Goal: Task Accomplishment & Management: Manage account settings

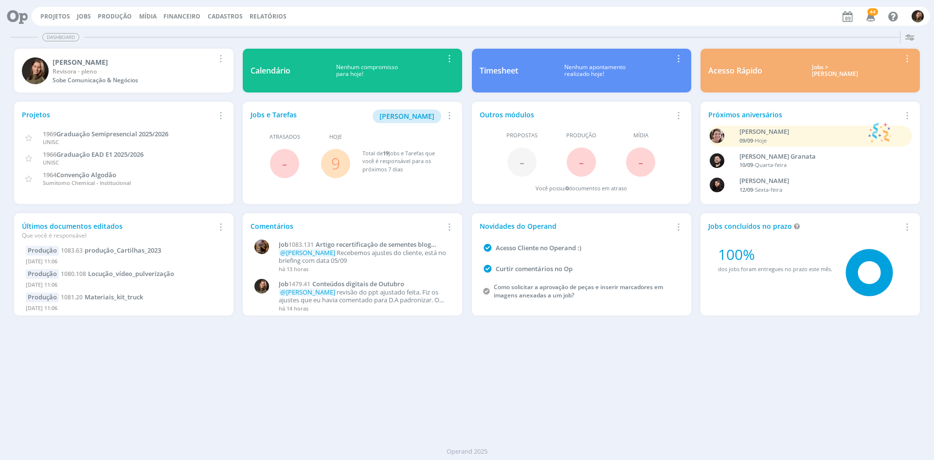
click at [337, 165] on link "9" at bounding box center [335, 163] width 9 height 21
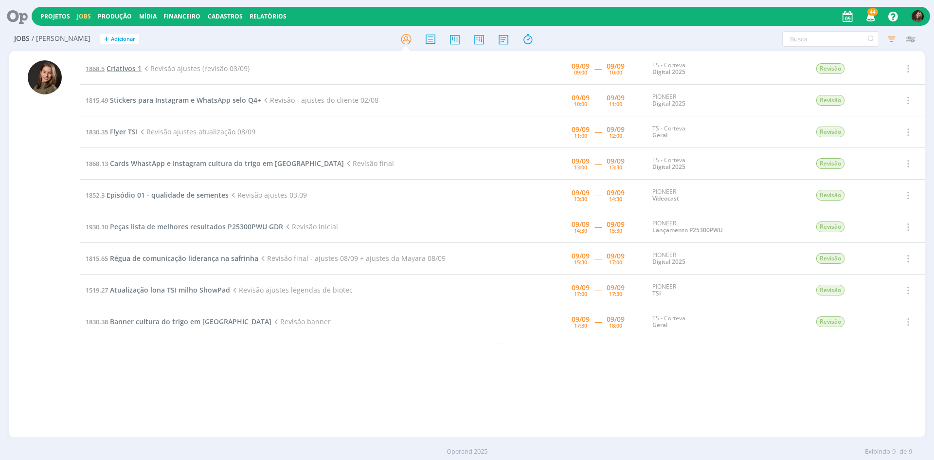
click at [130, 68] on span "Criativos 1" at bounding box center [124, 68] width 35 height 9
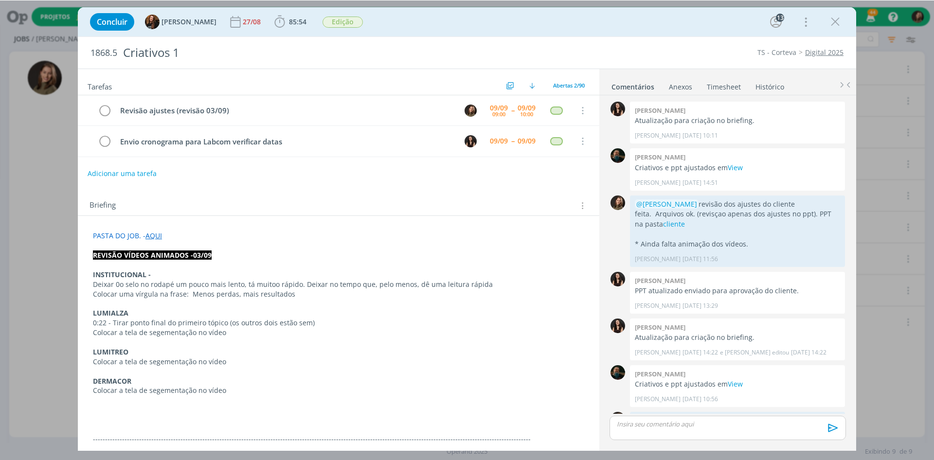
scroll to position [1074, 0]
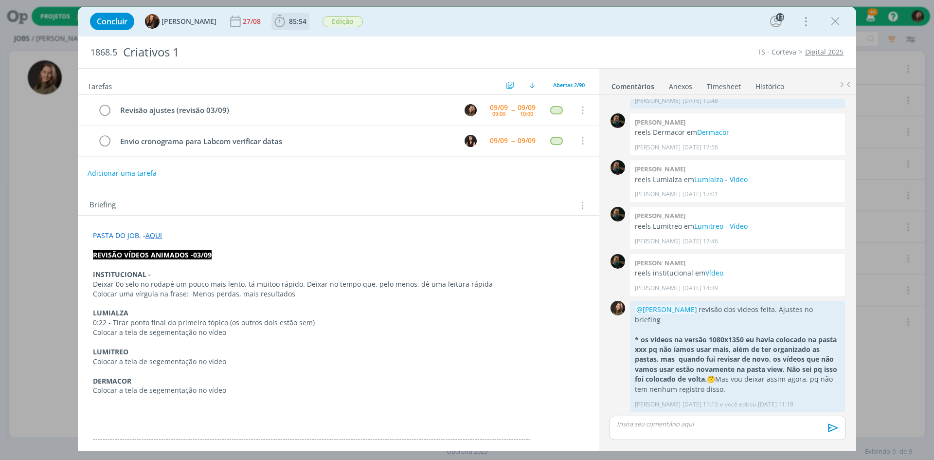
click at [289, 16] on span "85:54" at bounding box center [290, 21] width 36 height 15
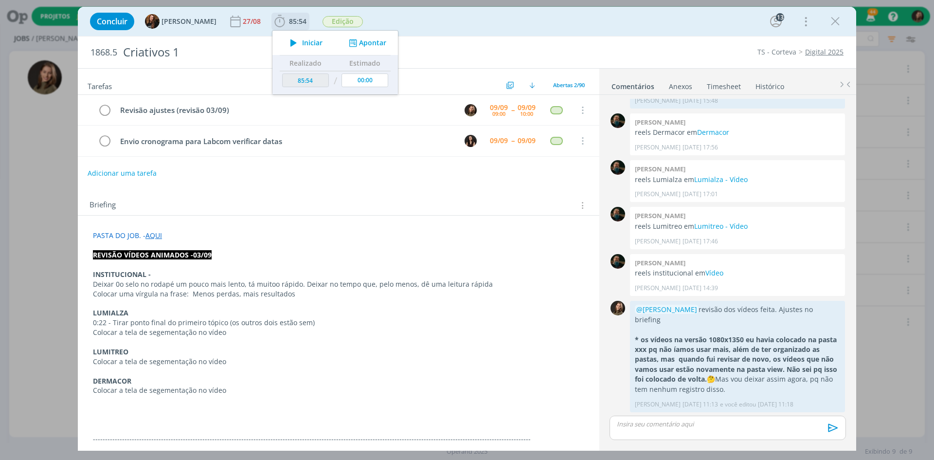
click at [291, 43] on icon "dialog" at bounding box center [293, 42] width 17 height 13
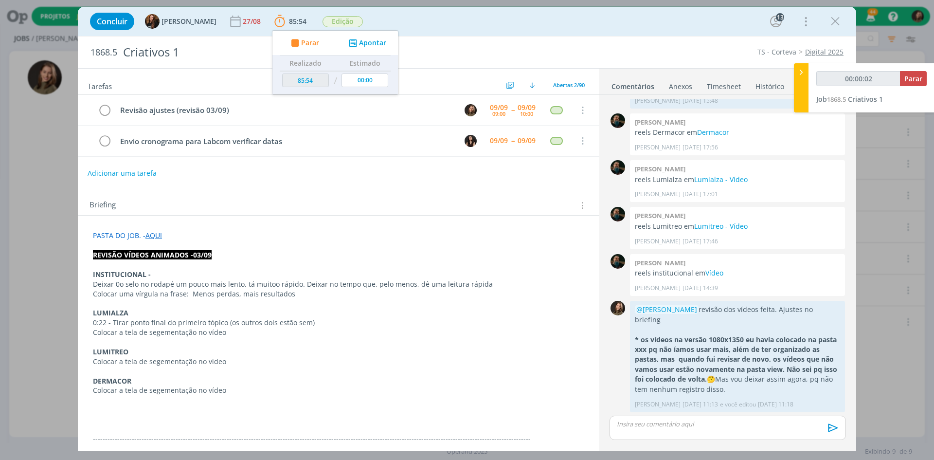
click at [718, 431] on link "View" at bounding box center [714, 435] width 15 height 9
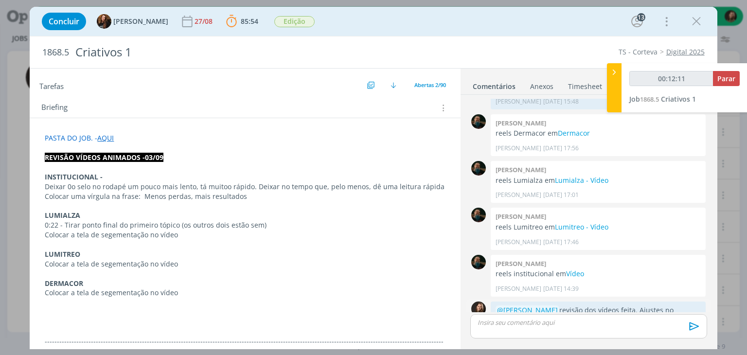
scroll to position [1174, 0]
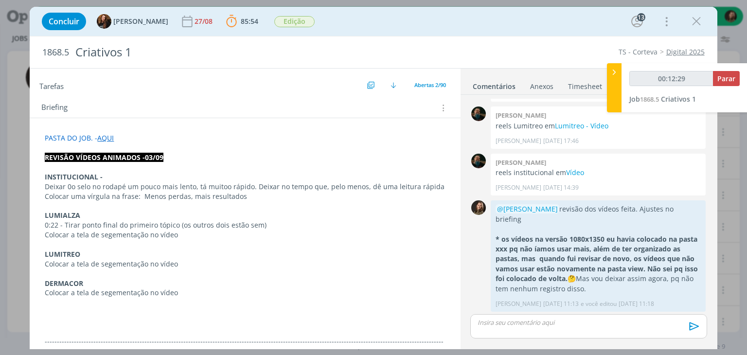
click at [264, 139] on p "PASTA DO JOB. - AQUI" at bounding box center [245, 138] width 400 height 10
click at [210, 116] on div "Briefing Briefings Predefinidos Versões do Briefing Ver Briefing do Projeto" at bounding box center [245, 105] width 430 height 26
click at [222, 153] on p "REVISÃO VÍDEOS ANIMADOS -03/09" at bounding box center [245, 158] width 400 height 10
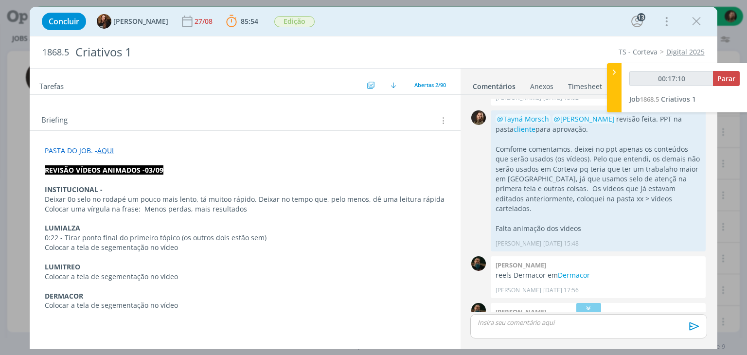
scroll to position [97, 0]
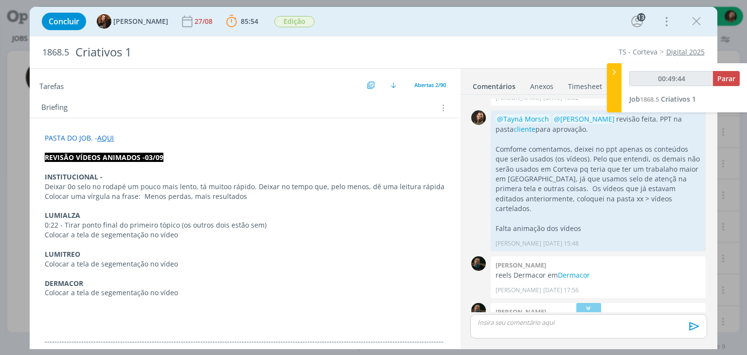
click at [503, 324] on p "dialog" at bounding box center [588, 322] width 221 height 9
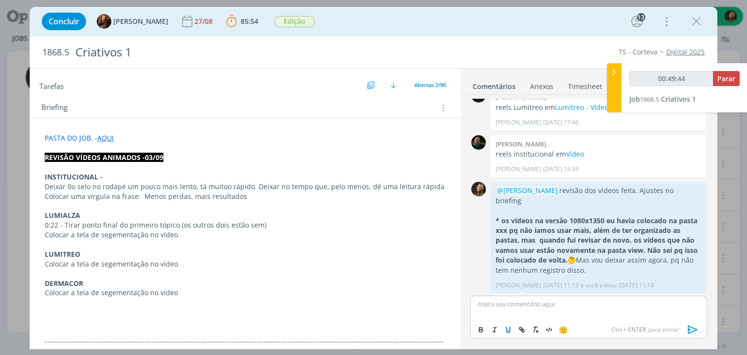
type input "00:49:45"
click at [514, 316] on span "[PERSON_NAME]" at bounding box center [531, 317] width 60 height 11
click at [689, 304] on p "﻿ @ [PERSON_NAME] ﻿ revisão dos ajustes dos vídeos feita. Arquivos na pasta cli…" at bounding box center [588, 308] width 221 height 18
drag, startPoint x: 688, startPoint y: 304, endPoint x: 491, endPoint y: 320, distance: 197.6
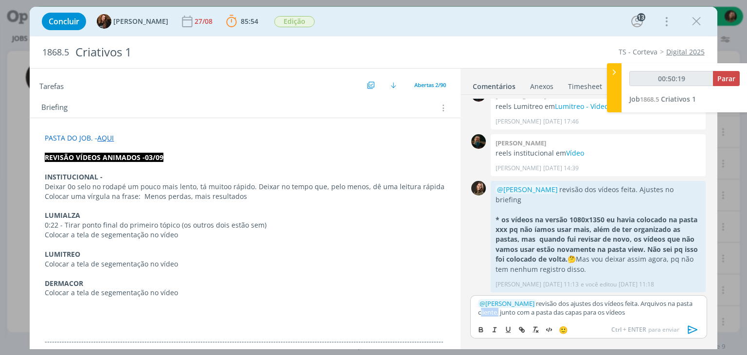
click at [491, 320] on div "﻿ @ [PERSON_NAME] ﻿ revisão dos ajustes dos vídeos feita. Arquivos na pasta cli…" at bounding box center [588, 317] width 236 height 44
type input "00:50:21"
click at [522, 327] on icon "dialog" at bounding box center [522, 330] width 8 height 8
paste input "[URL][DOMAIN_NAME]"
type input "[URL][DOMAIN_NAME]"
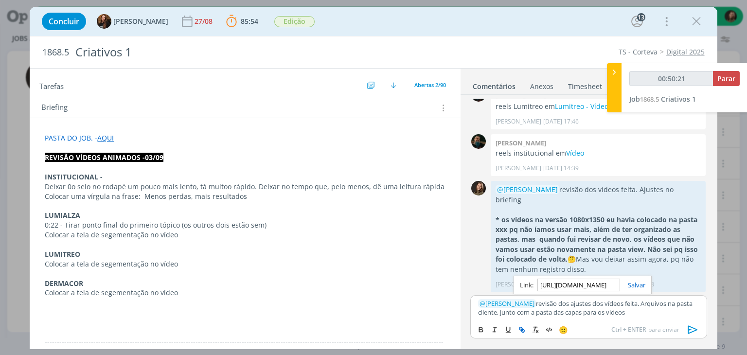
scroll to position [0, 1070]
type input "00:50:23"
type input "[URL][DOMAIN_NAME]"
click at [634, 281] on link "dialog" at bounding box center [632, 285] width 25 height 9
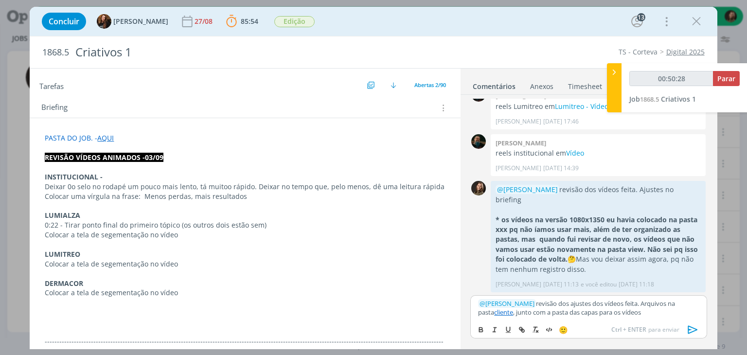
click at [587, 306] on p "﻿ @ [PERSON_NAME] ﻿ revisão dos ajustes dos vídeos feita. Arquivos na pasta cli…" at bounding box center [588, 308] width 221 height 18
drag, startPoint x: 688, startPoint y: 327, endPoint x: 741, endPoint y: 315, distance: 54.4
click at [688, 327] on icon "dialog" at bounding box center [693, 330] width 10 height 8
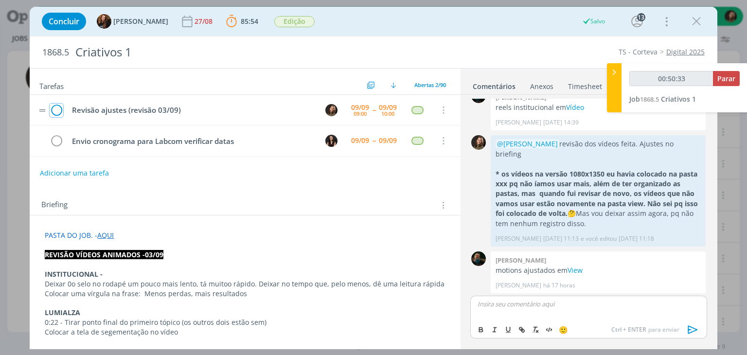
click at [58, 108] on icon "dialog" at bounding box center [57, 110] width 14 height 15
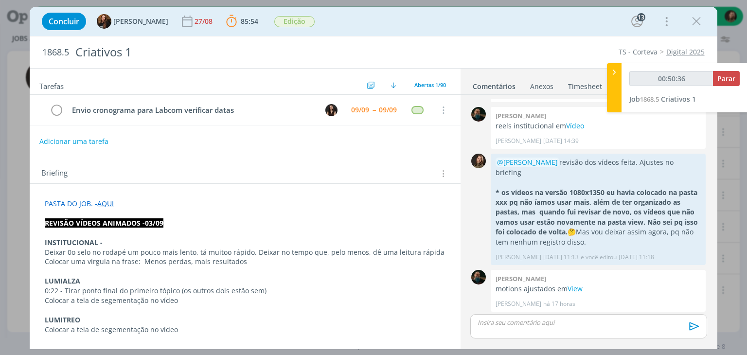
click at [74, 143] on button "Adicionar uma tarefa" at bounding box center [73, 141] width 69 height 17
type input "00:50:37"
type input "Cont"
type input "00:50:38"
type input "Continuidade"
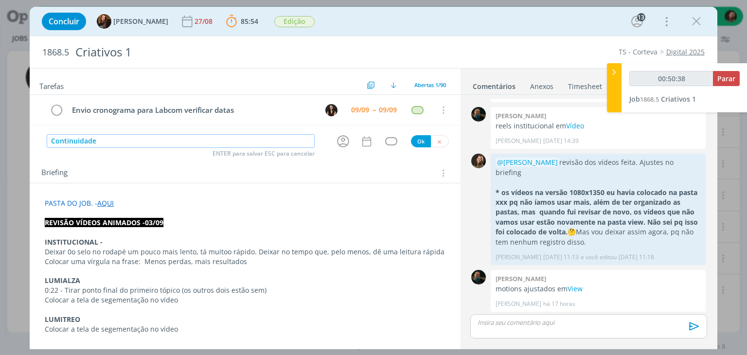
type input "00:50:39"
type input "Continuidade - v"
type input "00:50:40"
type input "Continuidade - vídeos c"
type input "00:50:41"
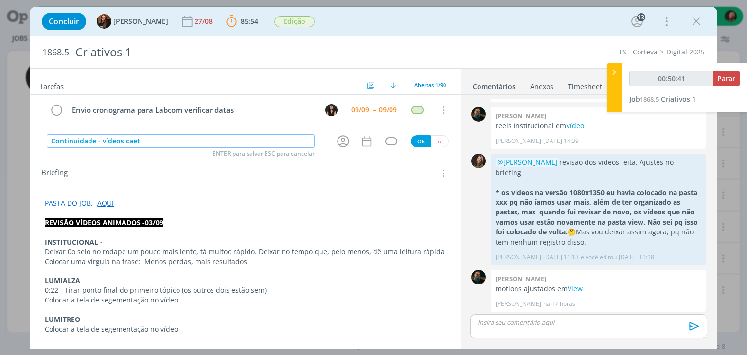
type input "Continuidade - vídeos cae"
type input "00:50:42"
type input "Continuidade - vídeos cartelado"
type input "00:50:43"
type input "Continuidade - vídeos cartelados"
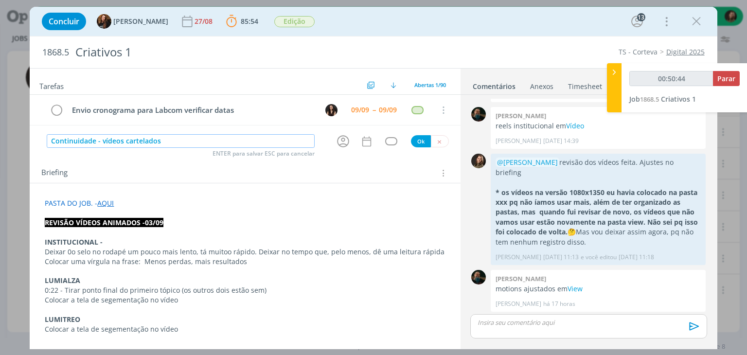
type input "00:50:45"
click at [342, 139] on icon "dialog" at bounding box center [343, 141] width 15 height 15
type input "Continuidade - vídeos cartelados"
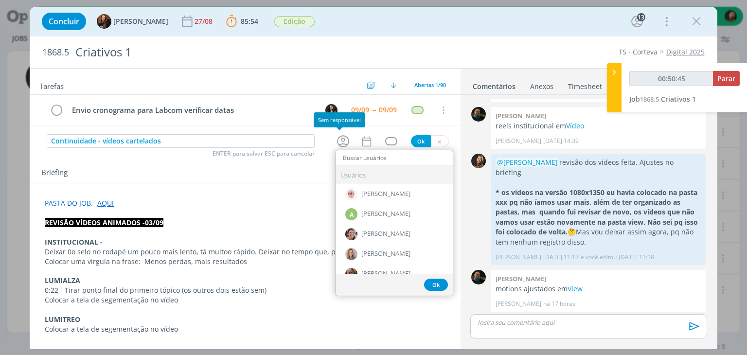
type input "00:50:46"
type input "i"
type input "00:50:47"
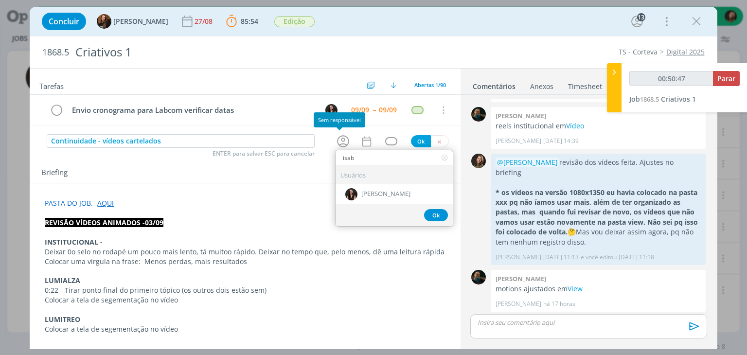
type input "isabe"
type input "00:50:48"
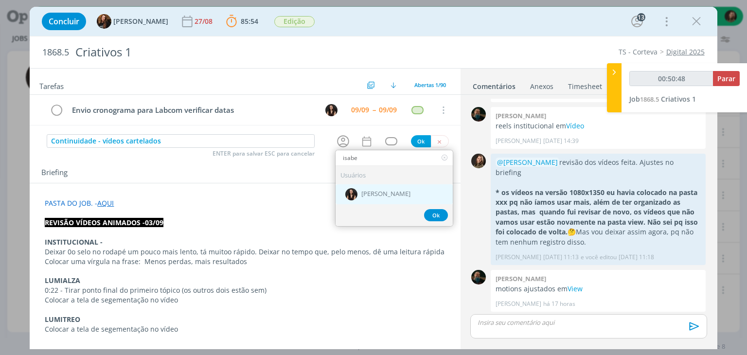
type input "isabe"
drag, startPoint x: 374, startPoint y: 195, endPoint x: 381, endPoint y: 163, distance: 32.3
click at [374, 194] on span "[PERSON_NAME]" at bounding box center [385, 195] width 49 height 8
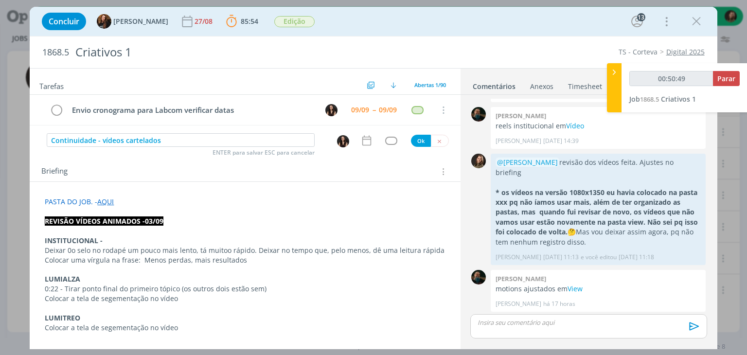
click at [368, 139] on icon "dialog" at bounding box center [366, 140] width 13 height 13
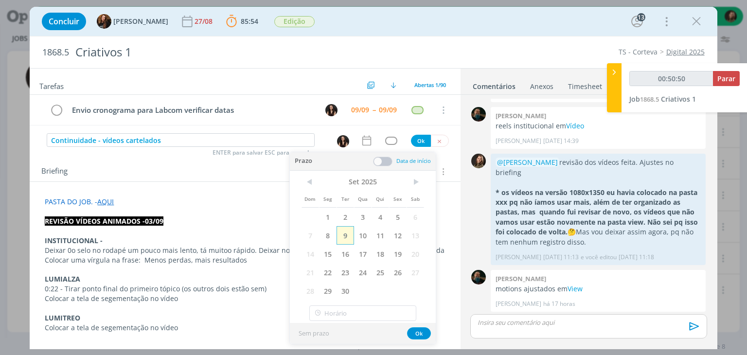
click at [349, 234] on span "9" at bounding box center [346, 235] width 18 height 18
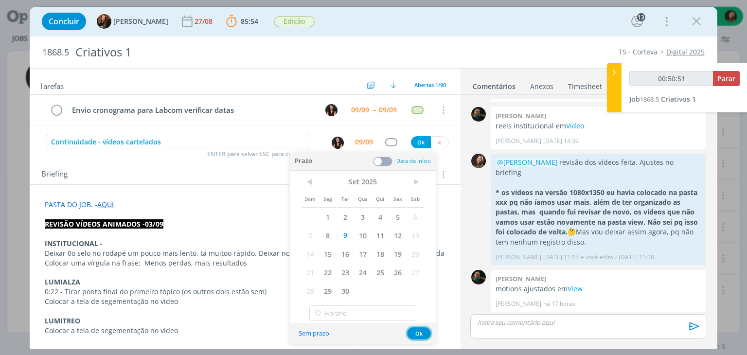
click at [416, 331] on button "Ok" at bounding box center [419, 333] width 24 height 12
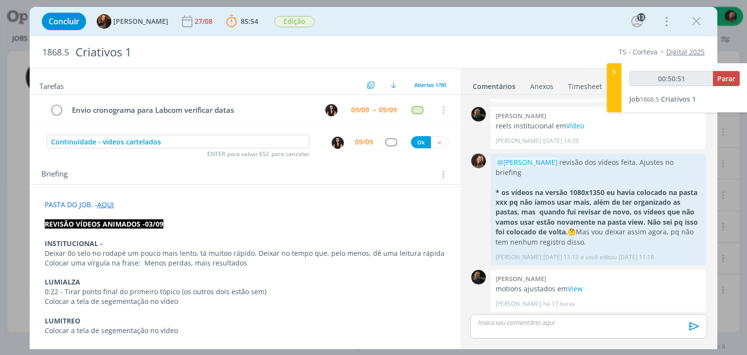
type input "00:50:52"
click at [388, 138] on div "dialog" at bounding box center [391, 142] width 12 height 8
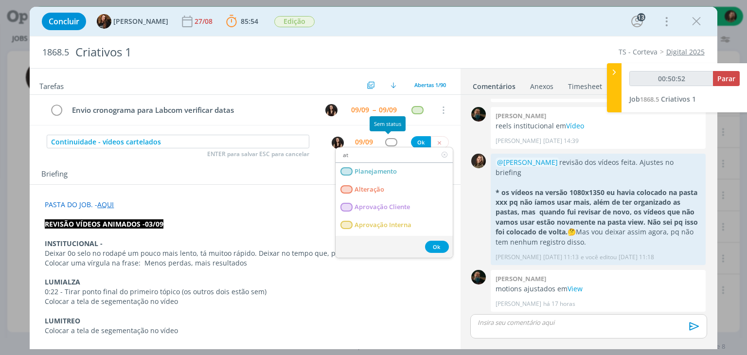
type input "ate"
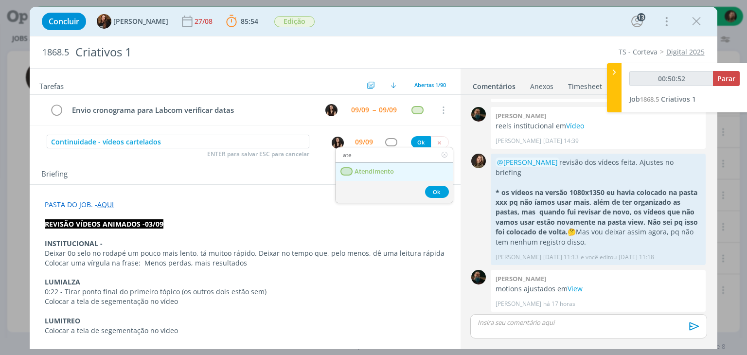
type input "00:50:53"
type input "ate"
click at [387, 170] on span "Atendimento" at bounding box center [374, 172] width 39 height 8
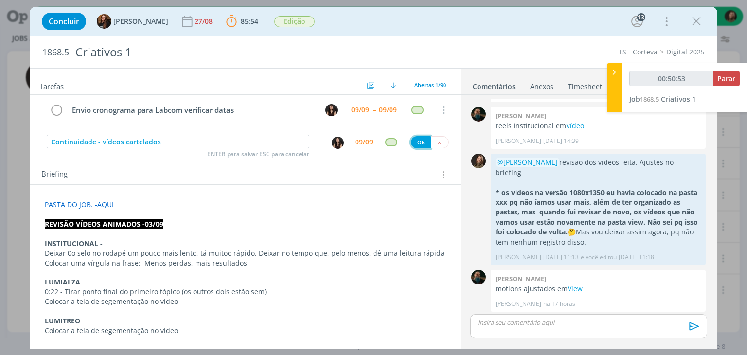
click at [412, 139] on button "Ok" at bounding box center [421, 142] width 20 height 12
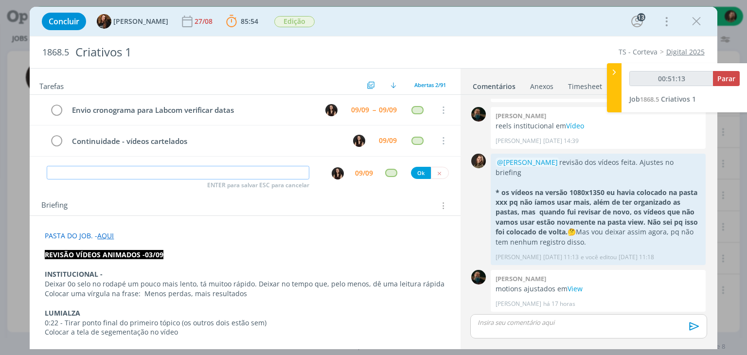
type input "00:51:14"
click at [723, 80] on span "Parar" at bounding box center [726, 78] width 18 height 9
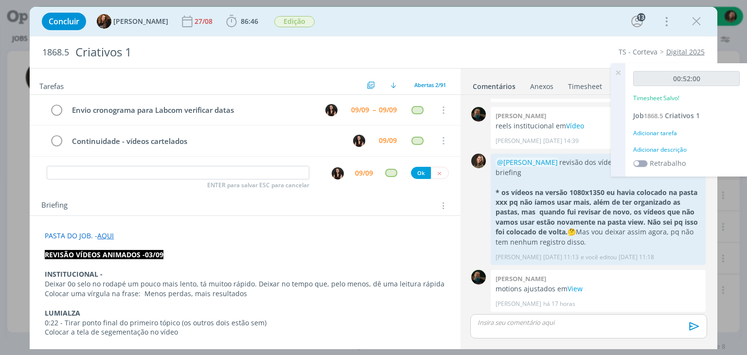
click at [664, 148] on div "Adicionar descrição" at bounding box center [686, 149] width 107 height 9
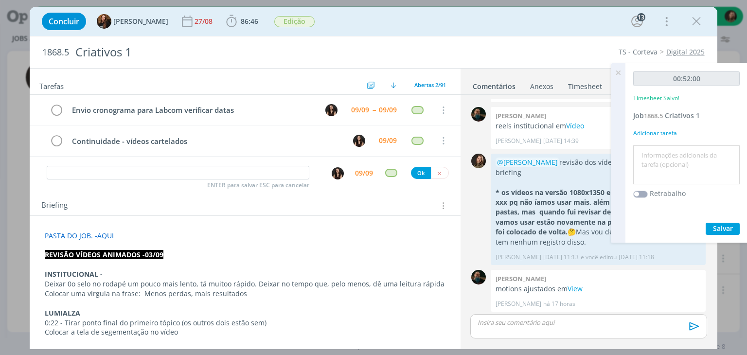
click at [664, 154] on textarea at bounding box center [687, 165] width 102 height 35
type textarea "revisão vídeos ajustados"
click at [726, 231] on span "Salvar" at bounding box center [723, 228] width 20 height 9
click at [710, 229] on button "Salvar" at bounding box center [723, 229] width 34 height 12
click at [616, 71] on icon at bounding box center [618, 72] width 18 height 19
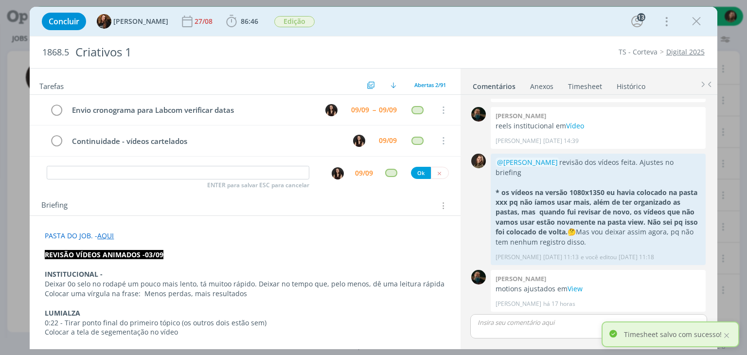
drag, startPoint x: 702, startPoint y: 22, endPoint x: 487, endPoint y: 285, distance: 339.4
click at [702, 21] on icon "dialog" at bounding box center [696, 21] width 15 height 15
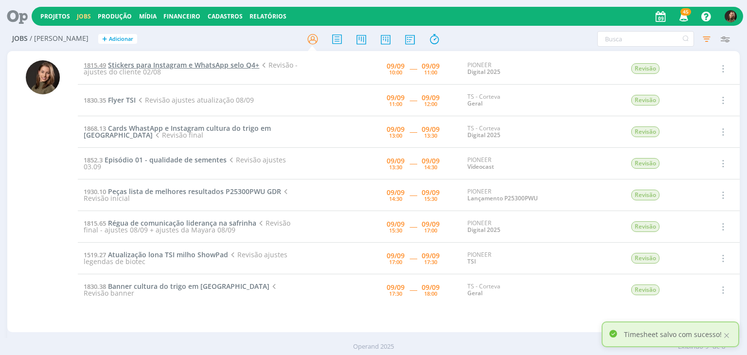
click at [183, 61] on span "Stickers para Instagram e WhatsApp selo Q4+" at bounding box center [183, 64] width 151 height 9
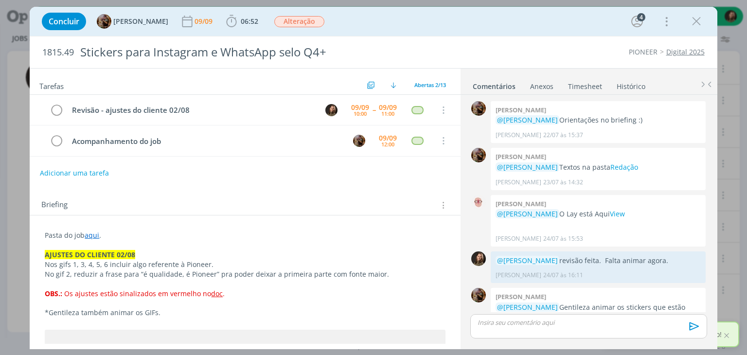
scroll to position [530, 0]
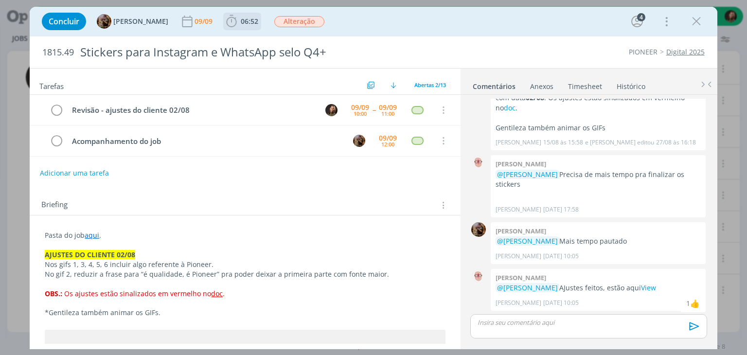
click at [248, 19] on span "06:52" at bounding box center [250, 21] width 18 height 9
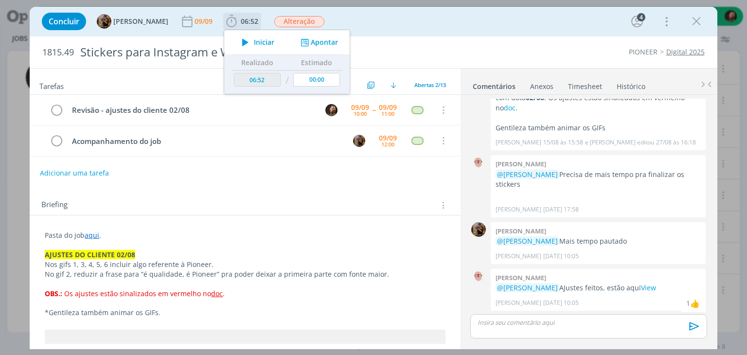
click at [250, 43] on icon "dialog" at bounding box center [245, 42] width 17 height 13
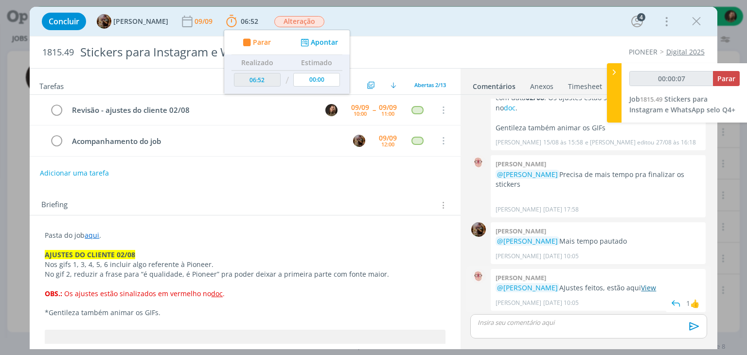
click at [656, 283] on link "View" at bounding box center [648, 287] width 15 height 9
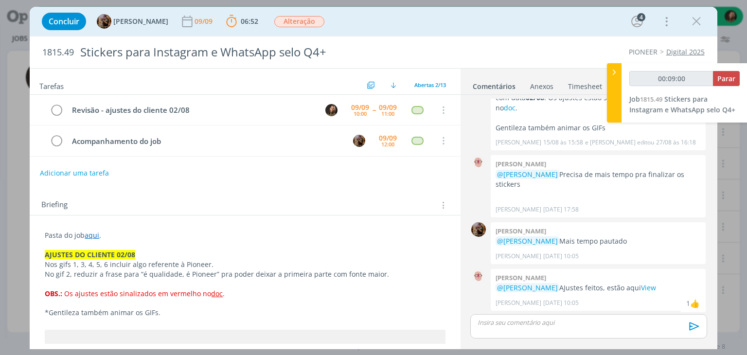
click at [180, 235] on p "Pasta do job aqui ." at bounding box center [244, 236] width 399 height 10
click at [114, 200] on div "Briefing Briefings Predefinidos Versões do Briefing Ver Briefing do Projeto" at bounding box center [246, 205] width 410 height 13
click at [46, 260] on p "Nos gifs 1, 3, 4, 5, 6 incluir algo referente à Pioneer." at bounding box center [245, 265] width 400 height 10
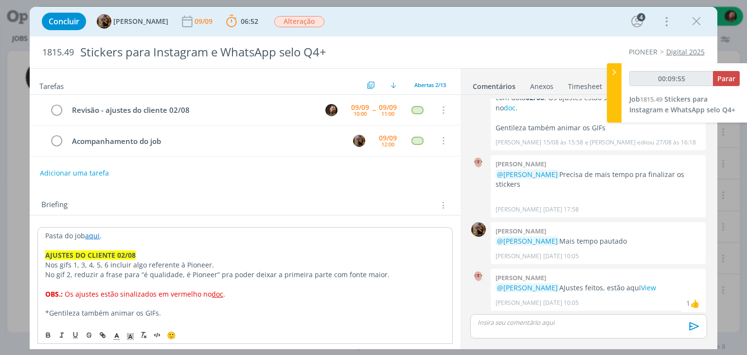
click at [46, 253] on strong "AJUSTES DO CLIENTE 02/08" at bounding box center [90, 255] width 90 height 9
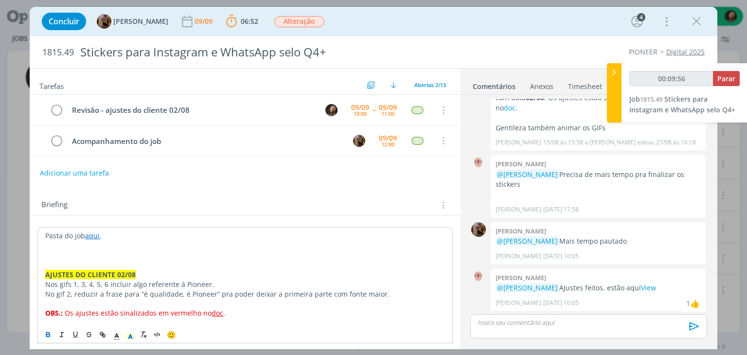
type input "00:09:57"
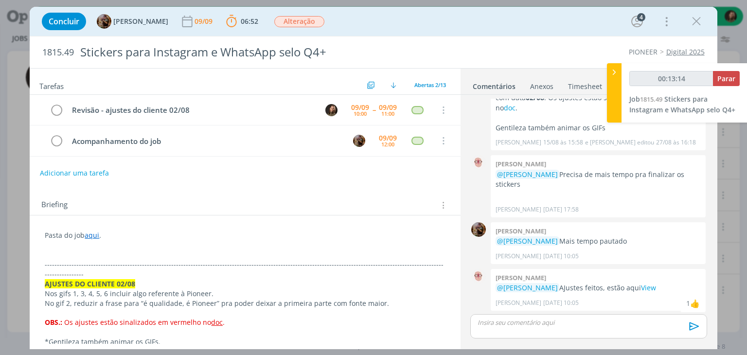
click at [78, 250] on p "dialog" at bounding box center [245, 255] width 400 height 10
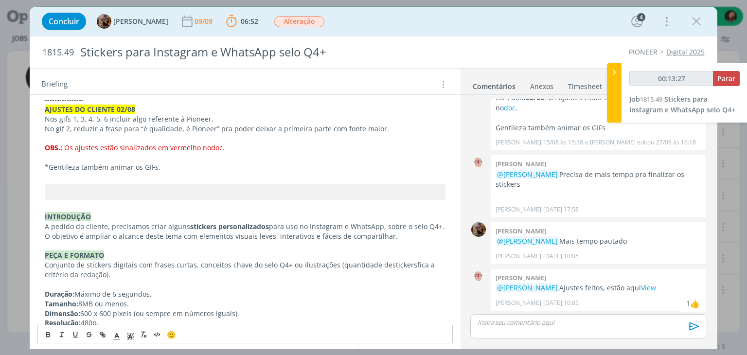
scroll to position [46, 0]
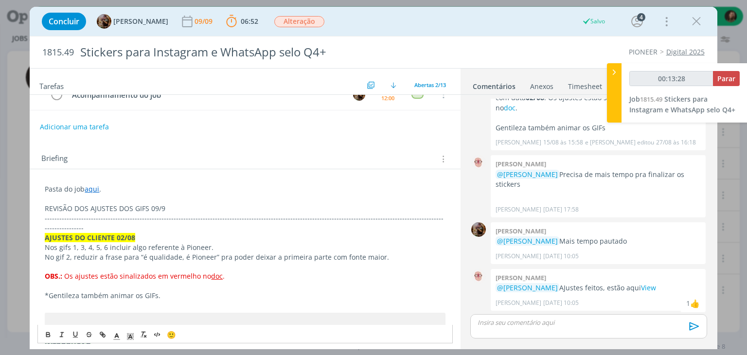
click at [174, 207] on p "REVISÃO DOS AJUSTES DOS GIFS 09/9" at bounding box center [245, 209] width 400 height 10
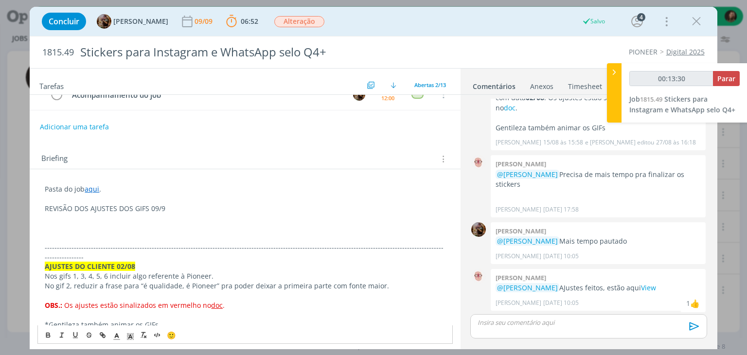
click at [127, 204] on p "REVISÃO DOS AJUSTES DOS GIFS 09/9" at bounding box center [245, 209] width 400 height 10
click at [53, 328] on div "🙂" at bounding box center [245, 334] width 414 height 18
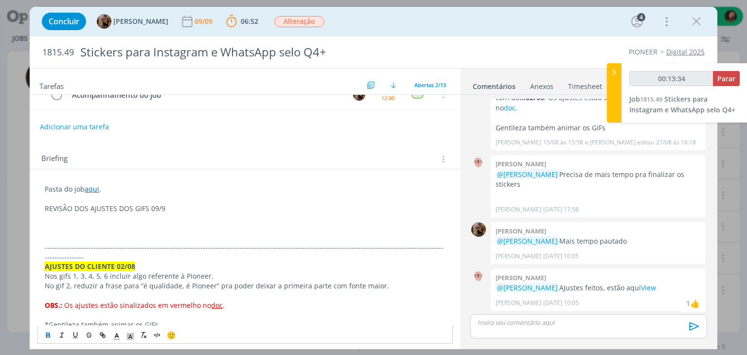
click at [49, 339] on button "dialog" at bounding box center [49, 335] width 14 height 12
click at [83, 233] on p "dialog" at bounding box center [245, 238] width 400 height 10
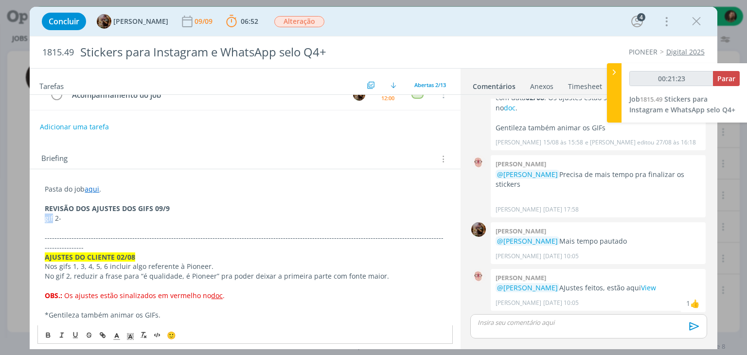
drag, startPoint x: 53, startPoint y: 218, endPoint x: 45, endPoint y: 215, distance: 8.6
click at [45, 216] on p "gif 2-" at bounding box center [245, 219] width 400 height 10
click at [65, 215] on p "GIF 2-" at bounding box center [245, 219] width 400 height 10
click at [257, 216] on p "GIF 2- o arquivo está com alguns pointilhados no selo e na palavra "é qualidade"" at bounding box center [245, 219] width 400 height 10
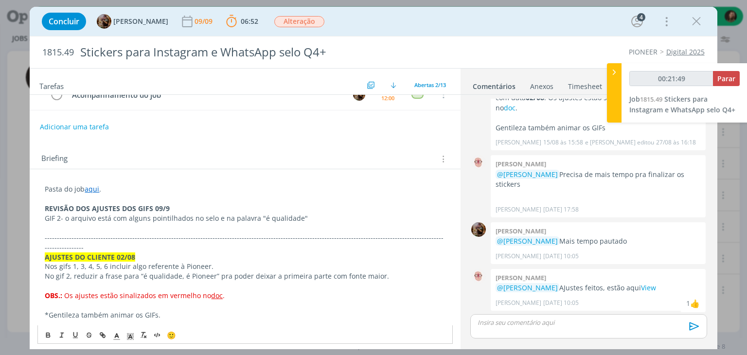
click at [251, 215] on p "GIF 2- o arquivo está com alguns pointilhados no selo e na palavra "é qualidade"" at bounding box center [245, 219] width 400 height 10
click at [253, 216] on p "GIF 2- o arquivo está com alguns pointilhados no selo e na palavra "é qualidade"" at bounding box center [245, 219] width 400 height 10
click at [230, 216] on p "GIF 2- o arquivo está com alguns pointilhados no selo e na palavras "é qualidad…" at bounding box center [245, 219] width 400 height 10
click at [267, 310] on p "*Gentileza também animar os GIFs." at bounding box center [245, 315] width 400 height 10
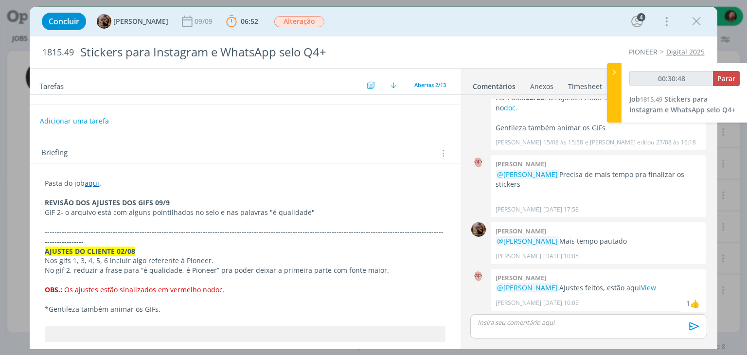
scroll to position [0, 0]
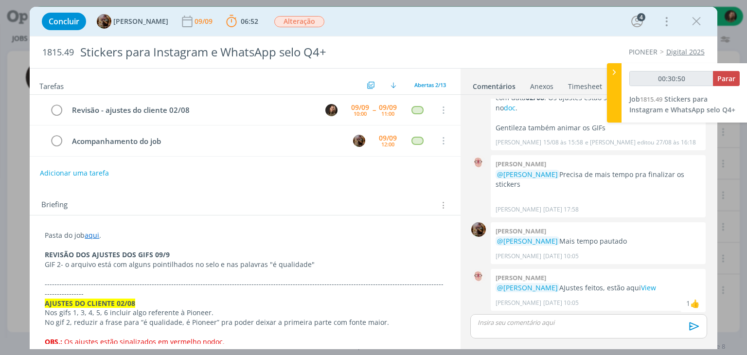
click at [54, 273] on p "dialog" at bounding box center [245, 274] width 400 height 10
click at [630, 331] on div "dialog" at bounding box center [588, 326] width 236 height 24
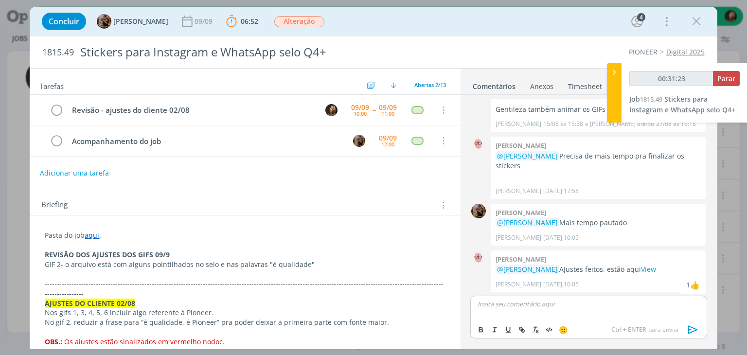
click at [226, 186] on div "Tarefas Usar Job de template Criar template a partir deste job Visualizar Templ…" at bounding box center [245, 206] width 430 height 275
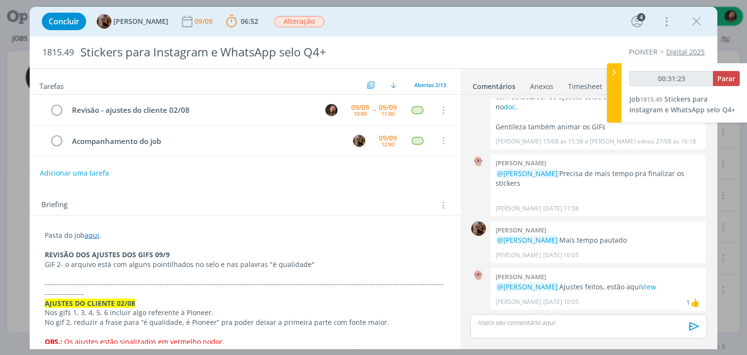
scroll to position [530, 0]
click at [307, 263] on p "GIF 2- o arquivo está com alguns pointilhados no selo e nas palavras "é qualida…" at bounding box center [245, 265] width 400 height 10
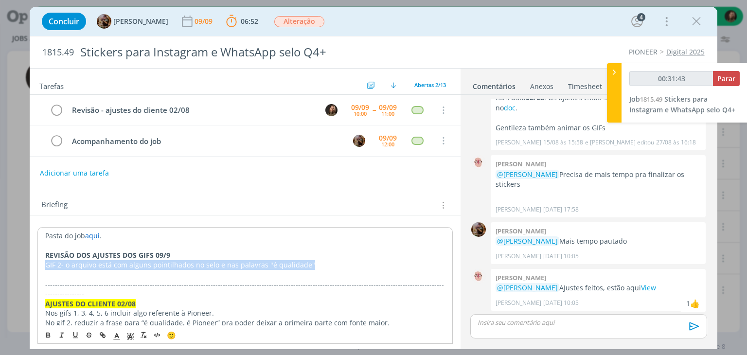
drag, startPoint x: 317, startPoint y: 266, endPoint x: 34, endPoint y: 259, distance: 283.7
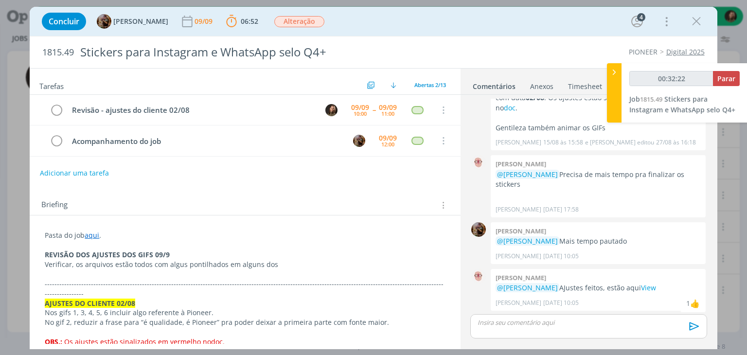
click at [176, 251] on p "REVISÃO DOS AJUSTES DOS GIFS 09/9" at bounding box center [245, 255] width 400 height 10
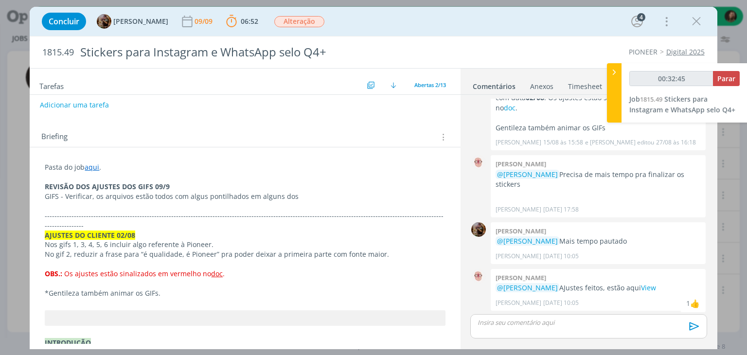
scroll to position [97, 0]
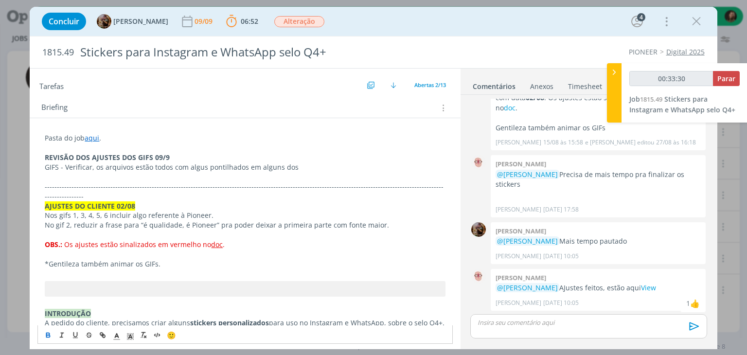
click at [47, 211] on p "Nos gifs 1, 3, 4, 5, 6 incluir algo referente à Pioneer." at bounding box center [245, 216] width 400 height 10
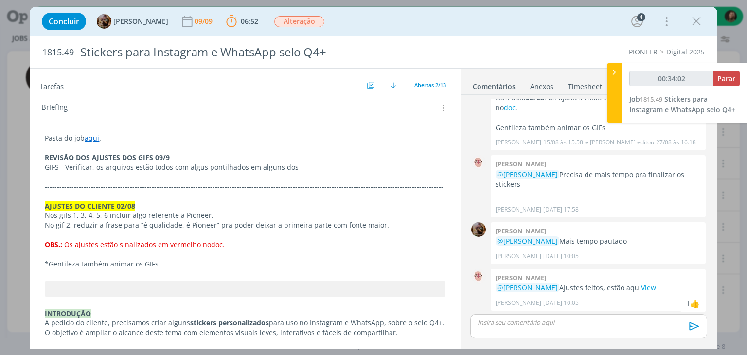
click at [211, 240] on link "doc" at bounding box center [217, 244] width 12 height 9
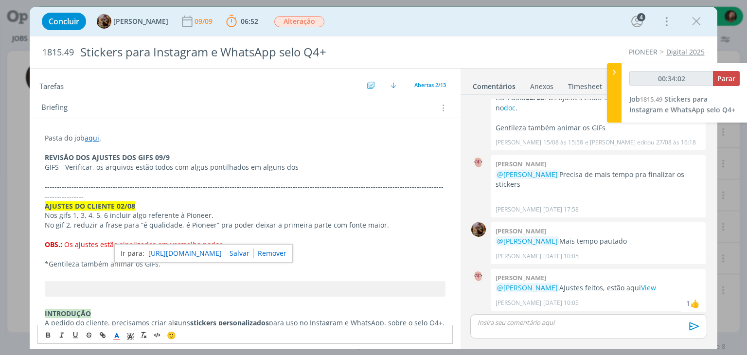
click at [221, 246] on div "[URL][DOMAIN_NAME]" at bounding box center [203, 253] width 179 height 18
click at [222, 252] on link "[URL][DOMAIN_NAME]" at bounding box center [184, 253] width 73 height 13
click at [346, 211] on p "Nos gifs 1, 3, 4, 5, 6 incluir algo referente à Pioneer." at bounding box center [245, 216] width 400 height 10
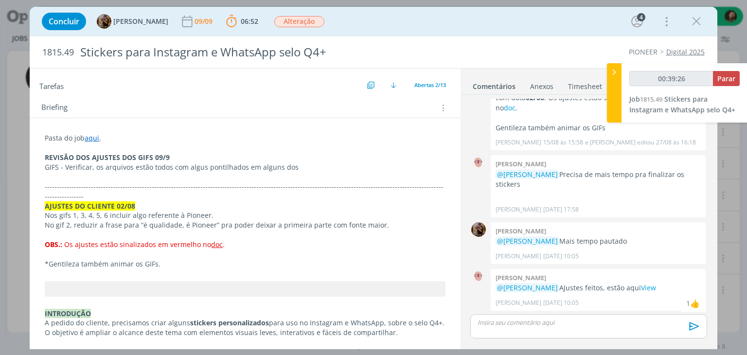
click at [320, 164] on p "GIFS - Verificar, os arquivos estão todos com algus pontilhados em alguns dos" at bounding box center [245, 167] width 400 height 10
click at [58, 177] on p "dialog" at bounding box center [245, 177] width 400 height 10
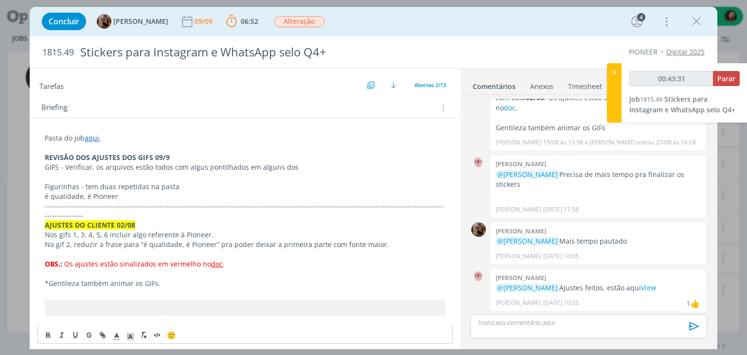
click at [146, 186] on p "Figurinhas - tem duas repetidas na pasta" at bounding box center [245, 187] width 400 height 10
click at [132, 196] on p "é qualidade, é Pioneer" at bounding box center [245, 197] width 400 height 10
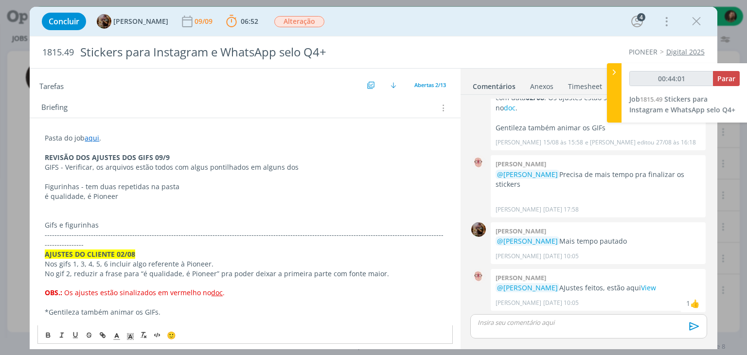
click at [104, 222] on p "Gifs e figurinhas" at bounding box center [245, 225] width 400 height 10
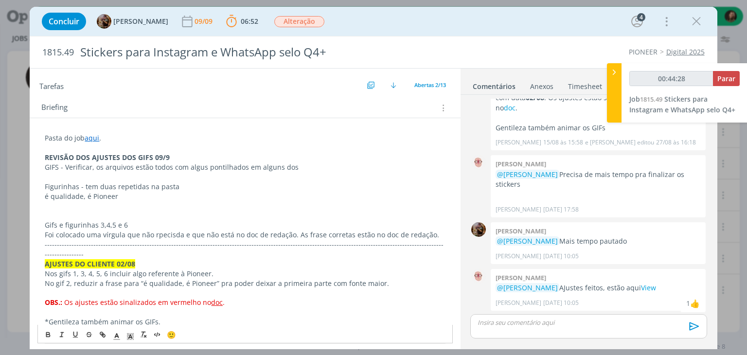
click at [70, 225] on p "Gifs e figurinhas 3,4,5 e 6" at bounding box center [245, 225] width 400 height 10
click at [45, 333] on icon "dialog" at bounding box center [48, 335] width 8 height 8
click at [189, 216] on p "dialog" at bounding box center [245, 216] width 400 height 10
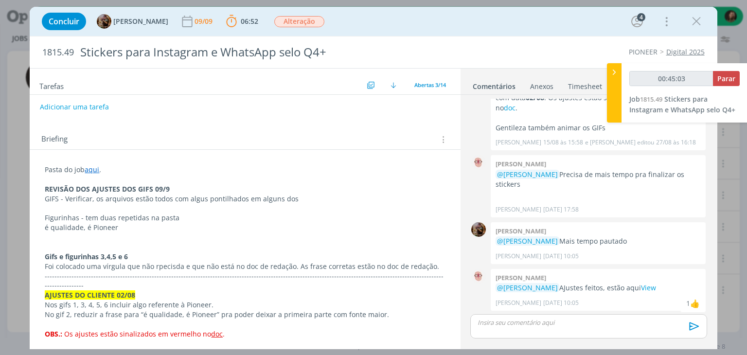
scroll to position [158, 0]
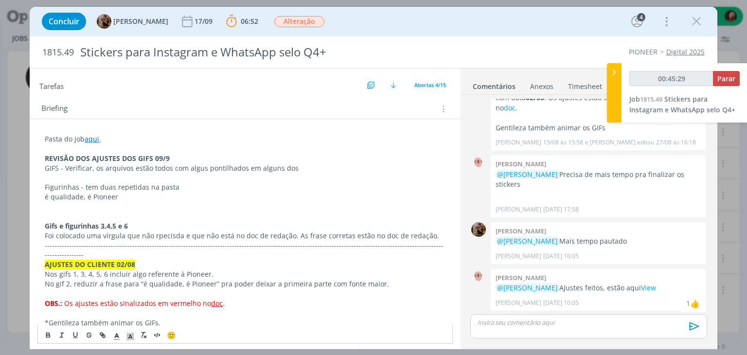
click at [119, 269] on p "Nos gifs 1, 3, 4, 5, 6 incluir algo referente à Pioneer." at bounding box center [245, 274] width 400 height 10
click at [429, 237] on p "Foi colocado uma vírgula que não rpecisda e que não está no doc de redação. As …" at bounding box center [245, 236] width 400 height 10
click at [95, 187] on p "Figurinhas - tem duas repetidas na pasta" at bounding box center [245, 187] width 400 height 10
click at [135, 156] on strong "REVISÃO DOS AJUSTES DOS GIFS 09/9" at bounding box center [107, 158] width 125 height 9
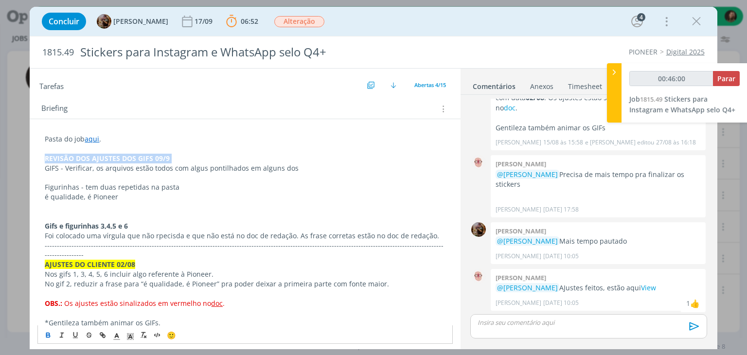
click at [135, 156] on strong "REVISÃO DOS AJUSTES DOS GIFS 09/9" at bounding box center [107, 158] width 125 height 9
click at [130, 333] on icon "dialog" at bounding box center [130, 336] width 9 height 9
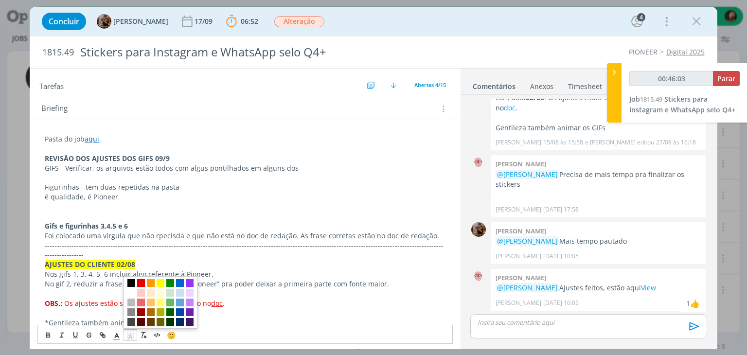
click at [132, 281] on span "dialog" at bounding box center [131, 283] width 8 height 8
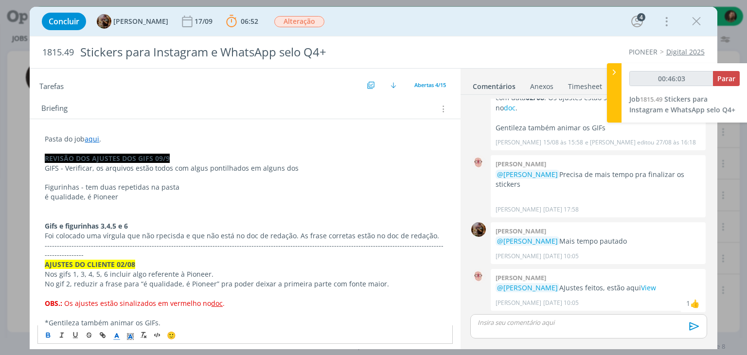
click at [119, 332] on icon "dialog" at bounding box center [116, 336] width 9 height 9
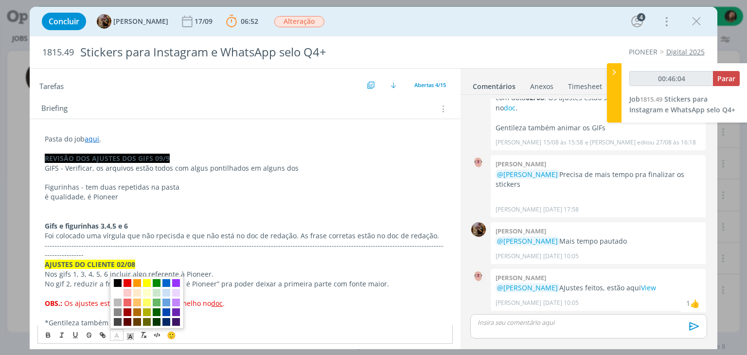
click at [120, 287] on span "dialog" at bounding box center [147, 302] width 74 height 53
click at [117, 292] on span "dialog" at bounding box center [118, 293] width 8 height 8
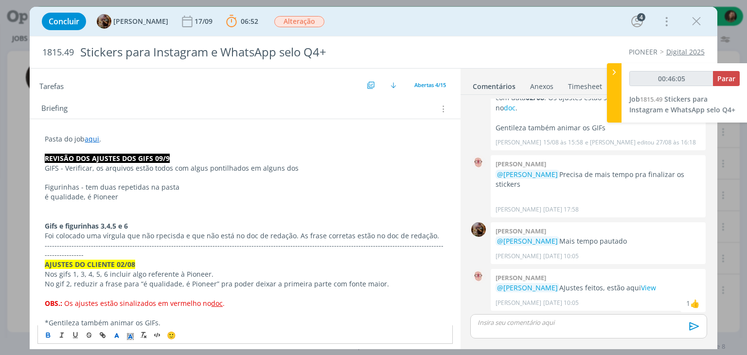
click at [167, 228] on p "Gifs e figurinhas 3,4,5 e 6" at bounding box center [245, 226] width 400 height 10
click at [218, 221] on p "Gifs e figurinhas 3,4,5 e 6" at bounding box center [245, 226] width 400 height 10
click at [181, 205] on p "dialog" at bounding box center [245, 207] width 400 height 10
click at [103, 203] on p "dialog" at bounding box center [245, 207] width 400 height 10
drag, startPoint x: 179, startPoint y: 234, endPoint x: 156, endPoint y: 233, distance: 23.4
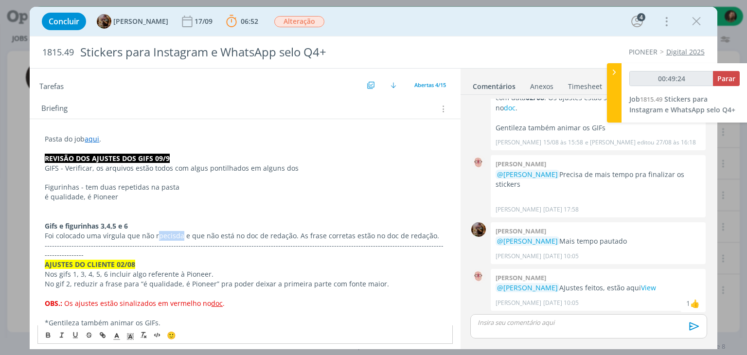
click at [156, 233] on p "Foi colocado uma vírgula que não rpecisda e que não está no doc de redação. As …" at bounding box center [245, 236] width 400 height 10
click at [294, 165] on p "GIFS - Verificar, os arquivos estão todos com algus pontilhados em alguns dos" at bounding box center [245, 168] width 400 height 10
click at [129, 202] on p "dialog" at bounding box center [245, 207] width 400 height 10
click at [535, 317] on div "dialog" at bounding box center [588, 326] width 236 height 24
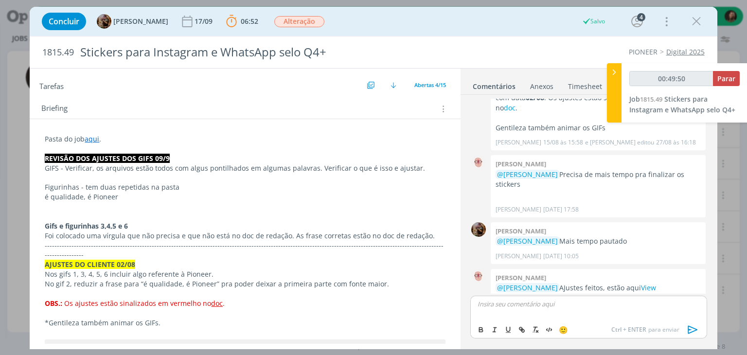
scroll to position [548, 0]
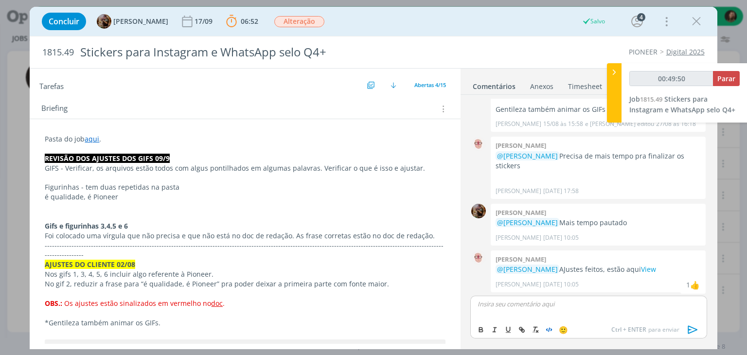
type input "00:49:51"
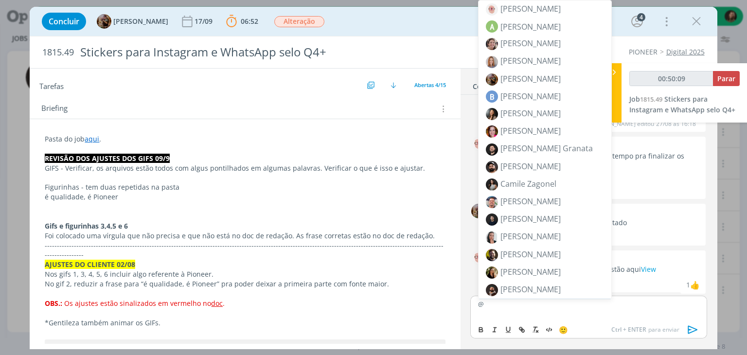
click at [535, 312] on div "@" at bounding box center [588, 308] width 236 height 24
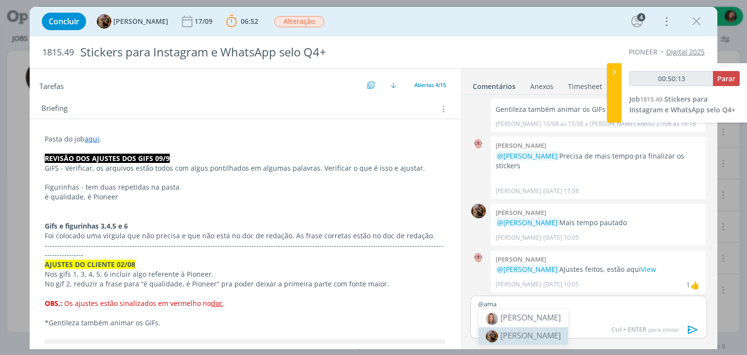
click at [553, 333] on span "[PERSON_NAME]" at bounding box center [531, 335] width 60 height 11
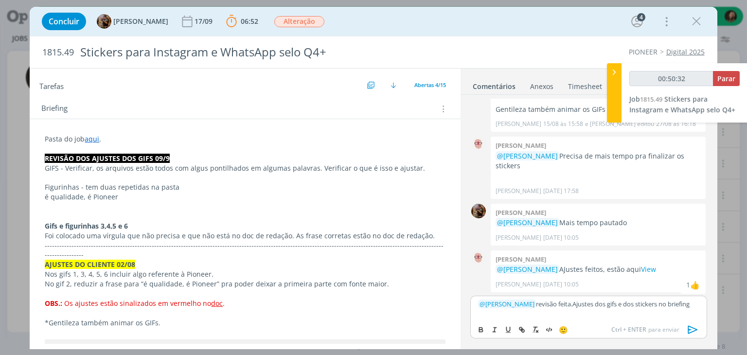
drag, startPoint x: 693, startPoint y: 330, endPoint x: 704, endPoint y: 326, distance: 11.8
click at [693, 329] on icon "dialog" at bounding box center [693, 329] width 15 height 15
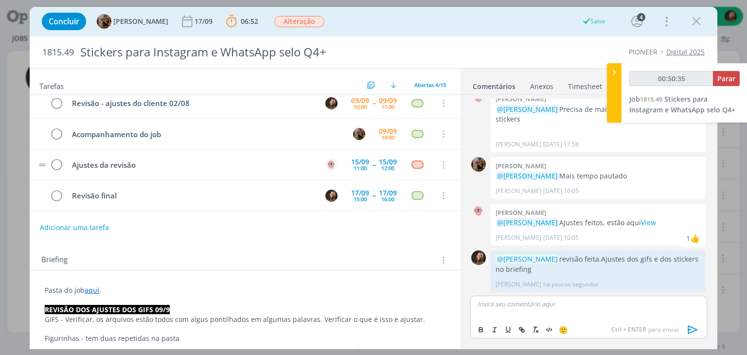
scroll to position [0, 0]
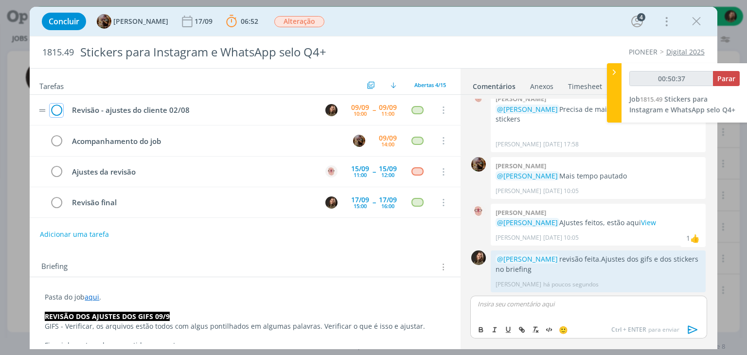
click at [58, 108] on icon "dialog" at bounding box center [57, 110] width 14 height 15
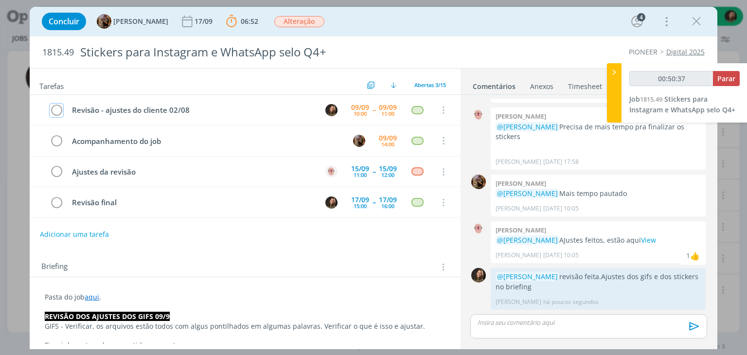
scroll to position [576, 0]
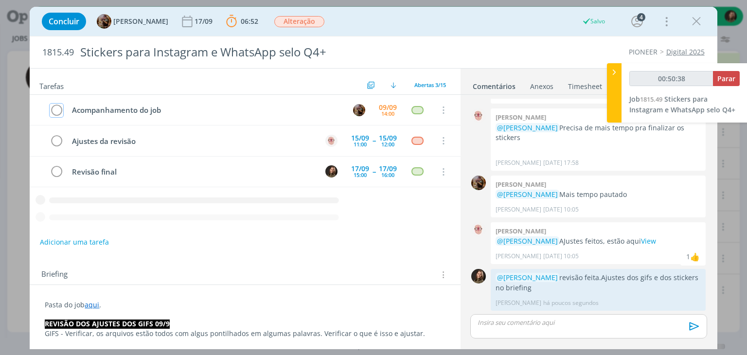
type input "00:50:39"
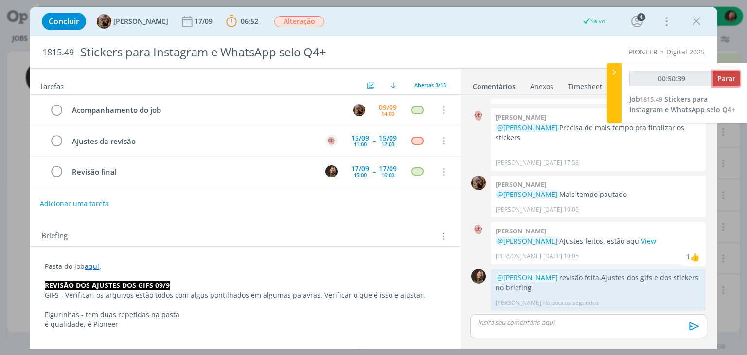
click at [728, 78] on span "Parar" at bounding box center [726, 78] width 18 height 9
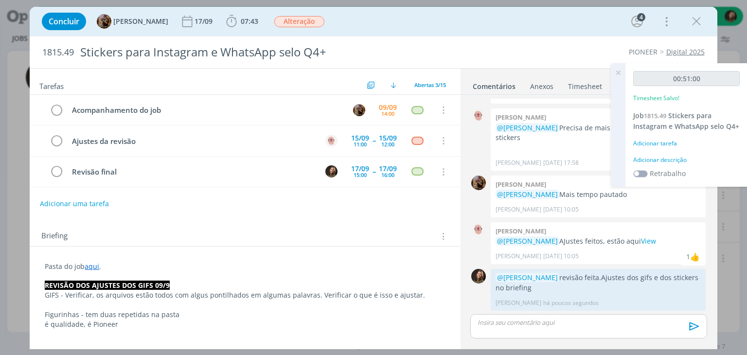
click at [669, 152] on div "00:51:00 Timesheet Salvo! Job 1815.49 Stickers para Instagram e WhatsApp selo Q…" at bounding box center [687, 125] width 122 height 124
click at [668, 158] on div "Adicionar descrição" at bounding box center [686, 160] width 107 height 9
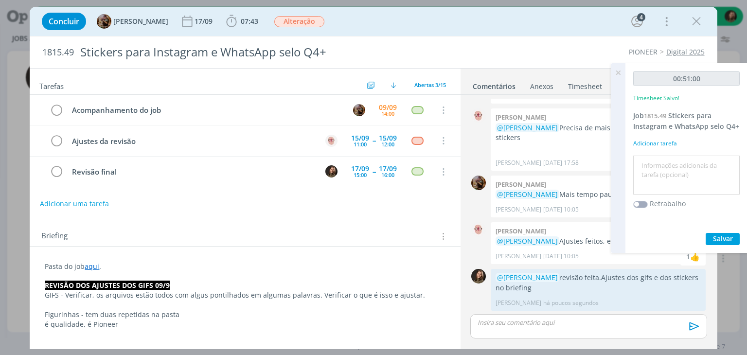
click at [668, 158] on textarea at bounding box center [687, 175] width 102 height 35
type textarea "revisão ajustes do cliente"
click at [724, 236] on span "Salvar" at bounding box center [723, 238] width 20 height 9
click at [167, 285] on strong "REVISÃO DOS AJUSTES DOS GIFS 09/9" at bounding box center [107, 285] width 125 height 9
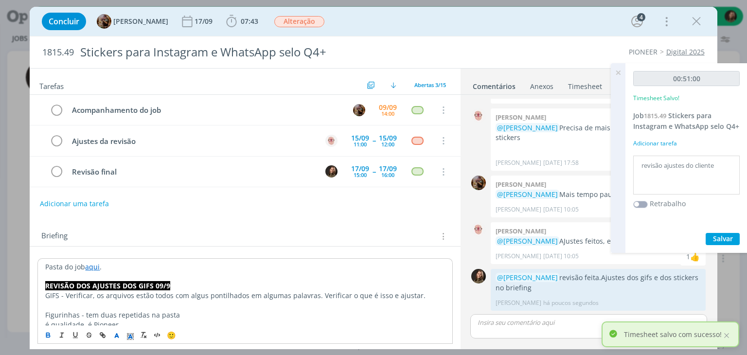
click at [165, 285] on strong "REVISÃO DOS AJUSTES DOS GIFS 09/9" at bounding box center [107, 285] width 125 height 9
click at [620, 69] on icon at bounding box center [618, 72] width 18 height 19
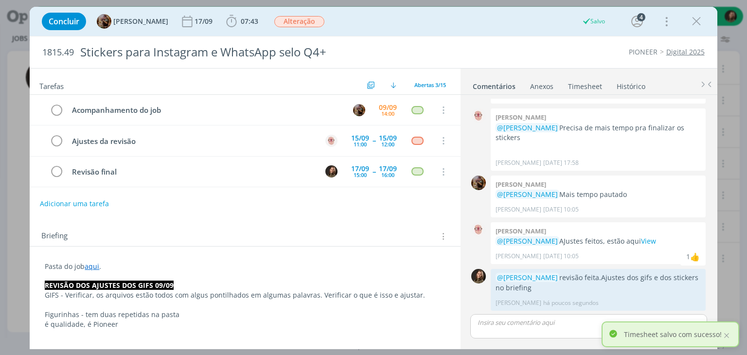
click at [697, 22] on icon "dialog" at bounding box center [696, 21] width 15 height 15
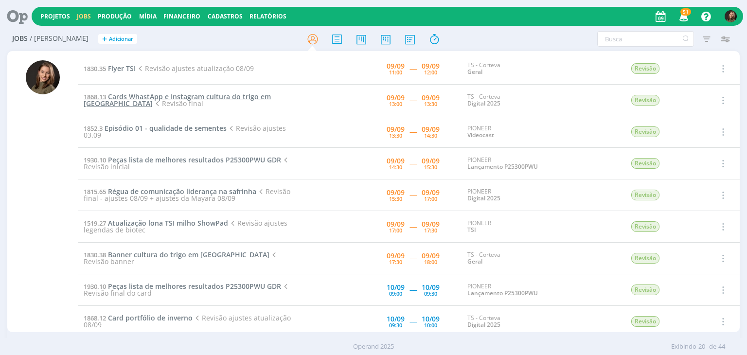
click at [150, 96] on span "Cards WhastApp e Instagram cultura do trigo em [GEOGRAPHIC_DATA]" at bounding box center [177, 100] width 187 height 16
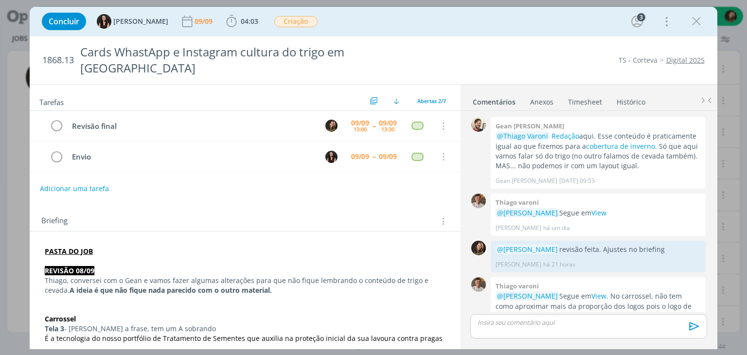
scroll to position [13, 0]
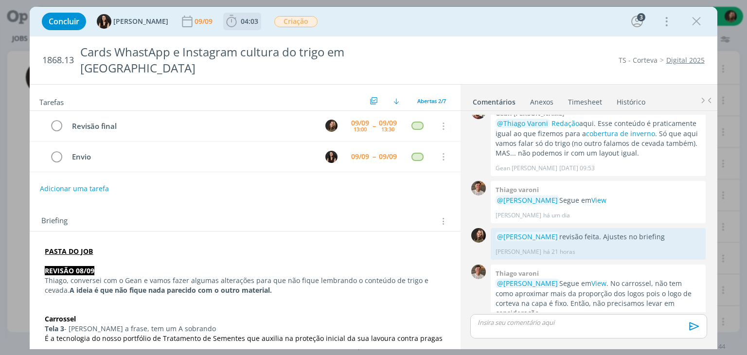
click at [241, 24] on span "04:03" at bounding box center [250, 21] width 18 height 9
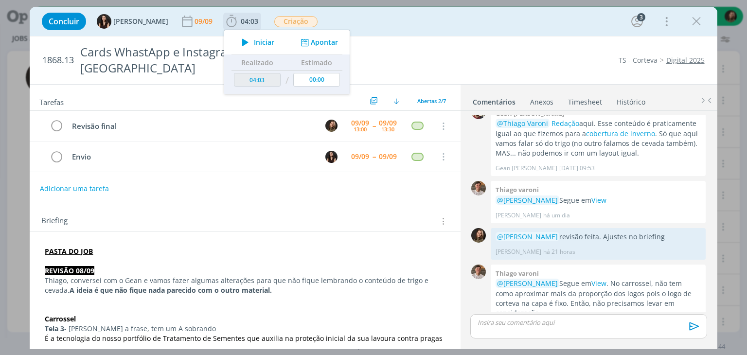
click at [254, 39] on span "Iniciar" at bounding box center [264, 42] width 20 height 7
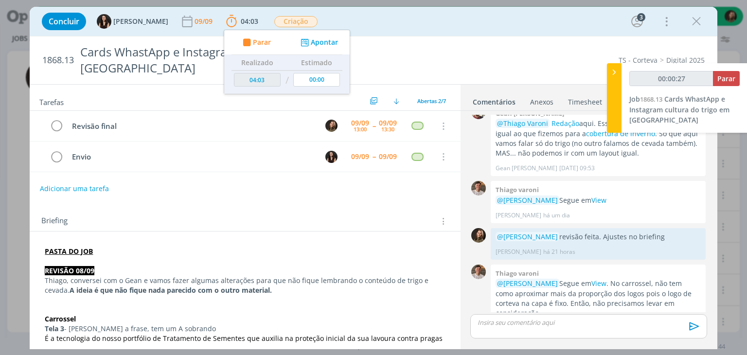
click at [246, 211] on div "Briefing Briefings Predefinidos Versões do Briefing Ver Briefing do Projeto" at bounding box center [245, 218] width 430 height 26
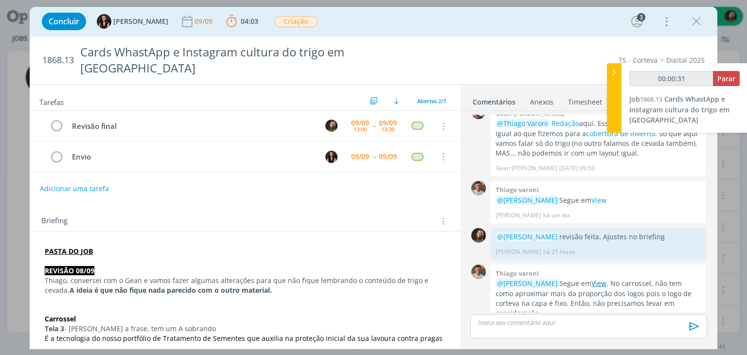
click at [591, 279] on link "View" at bounding box center [598, 283] width 15 height 9
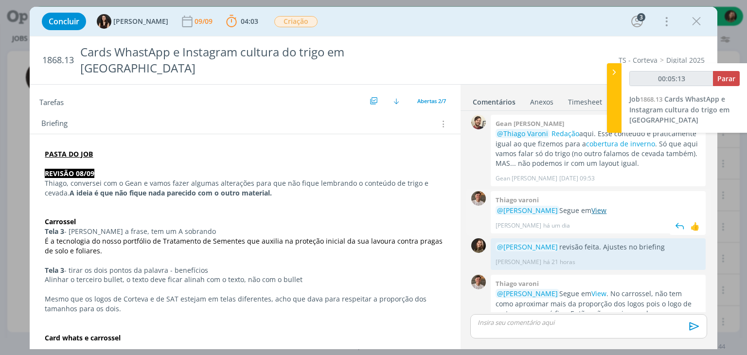
scroll to position [0, 0]
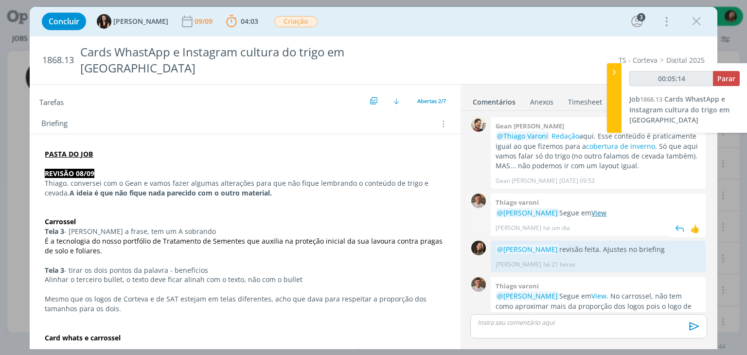
click at [591, 208] on link "View" at bounding box center [598, 212] width 15 height 9
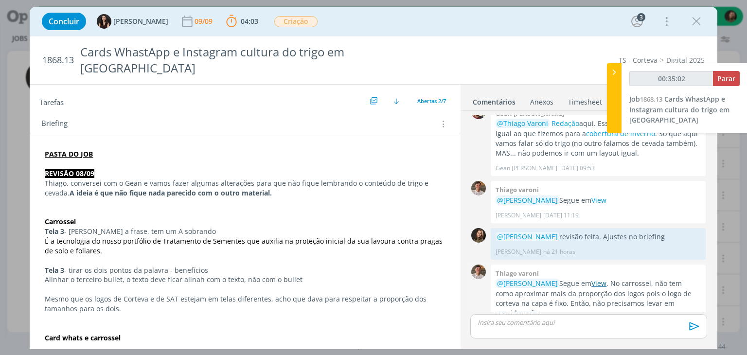
click at [591, 279] on link "View" at bounding box center [598, 283] width 15 height 9
click at [532, 97] on div "Anexos 0" at bounding box center [541, 102] width 23 height 10
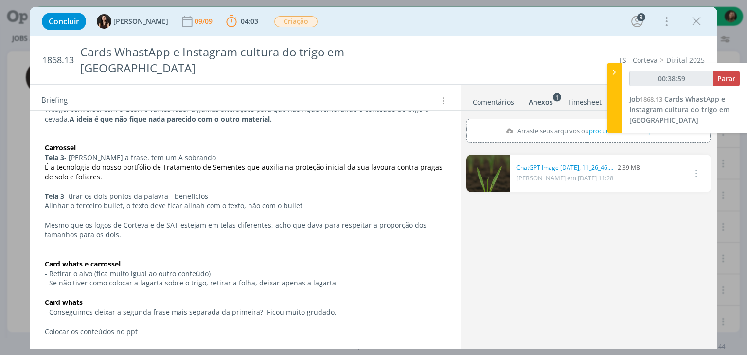
scroll to position [195, 0]
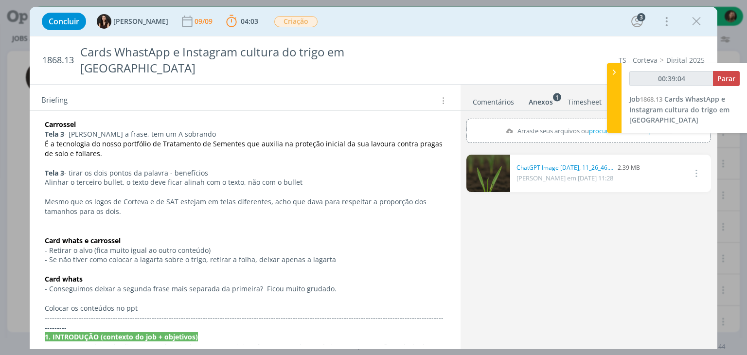
type input "00:39:05"
click at [725, 78] on span "Parar" at bounding box center [726, 78] width 18 height 9
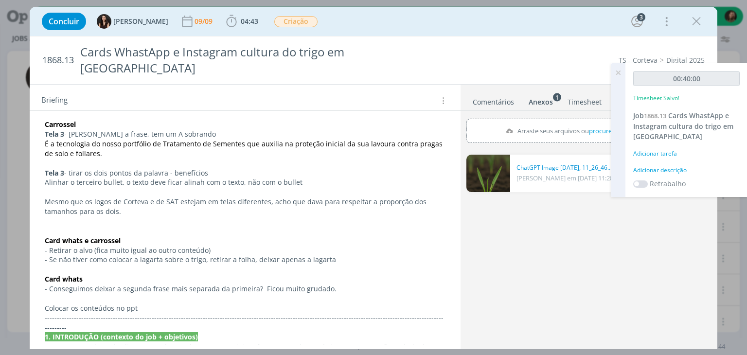
click at [685, 174] on div "Adicionar descrição" at bounding box center [686, 170] width 107 height 9
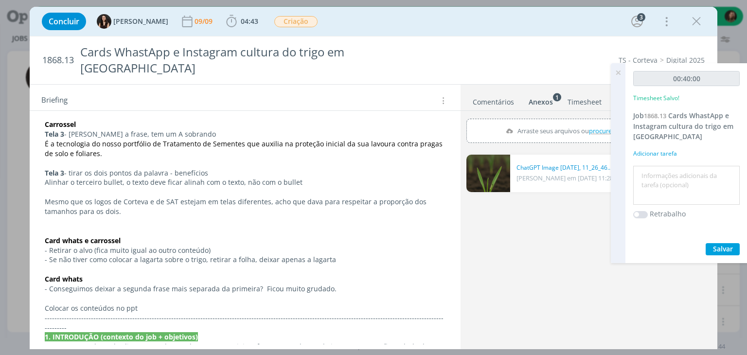
click at [685, 174] on textarea at bounding box center [687, 185] width 102 height 35
type textarea "i"
type textarea "busca de imagemns da lagarta em trigo"
click at [718, 251] on span "Salvar" at bounding box center [723, 248] width 20 height 9
click at [715, 244] on span "Salvar" at bounding box center [723, 248] width 20 height 9
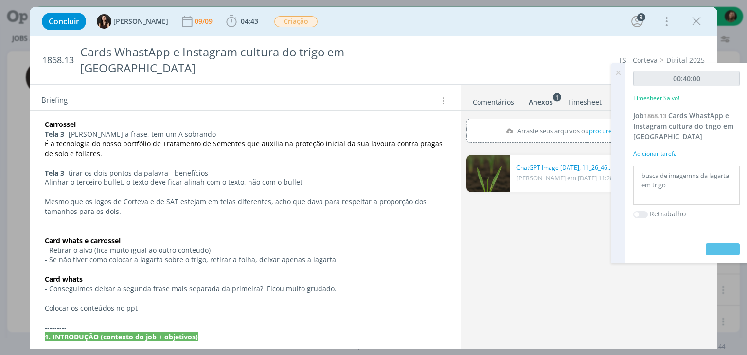
click at [618, 74] on icon at bounding box center [618, 72] width 18 height 19
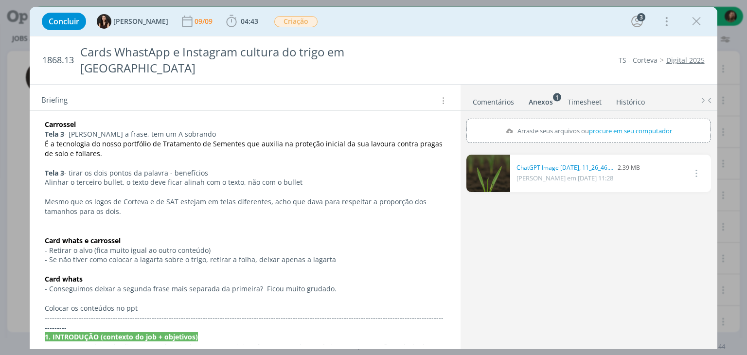
click at [488, 93] on link "Comentários" at bounding box center [493, 100] width 42 height 14
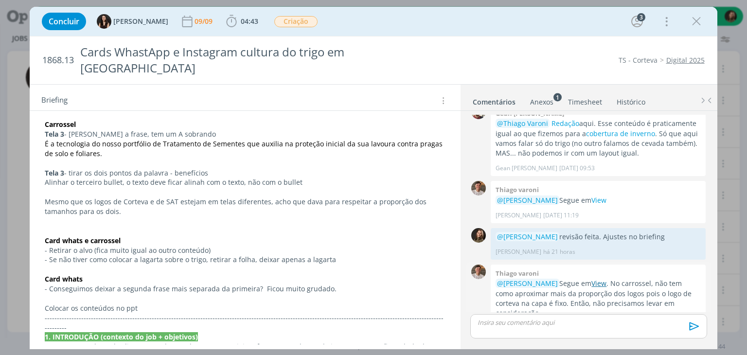
click at [591, 279] on link "View" at bounding box center [598, 283] width 15 height 9
click at [241, 24] on span "04:43" at bounding box center [250, 21] width 18 height 9
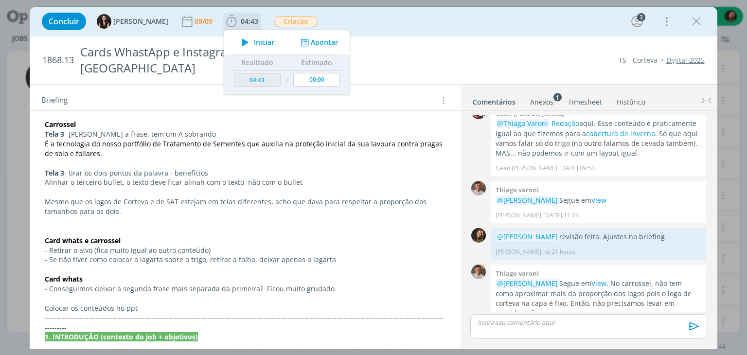
click at [254, 39] on span "Iniciar" at bounding box center [264, 42] width 20 height 7
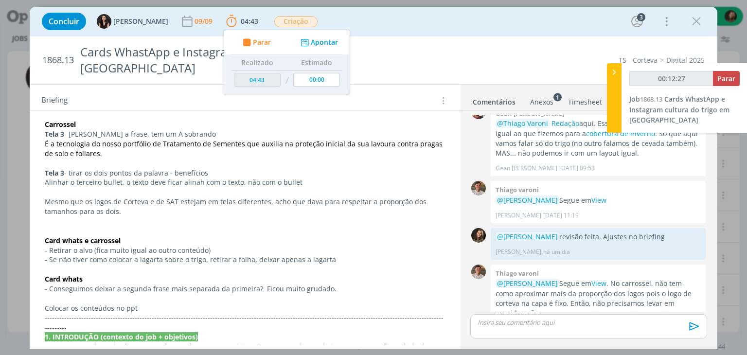
click at [308, 274] on p "Card whats" at bounding box center [245, 279] width 400 height 10
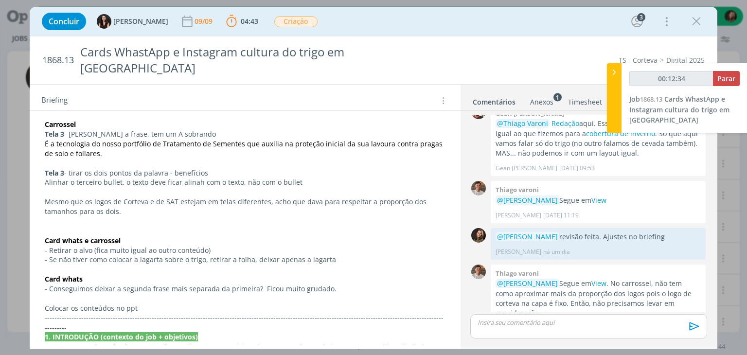
type input "00:12:35"
click at [729, 74] on span "Parar" at bounding box center [726, 78] width 18 height 9
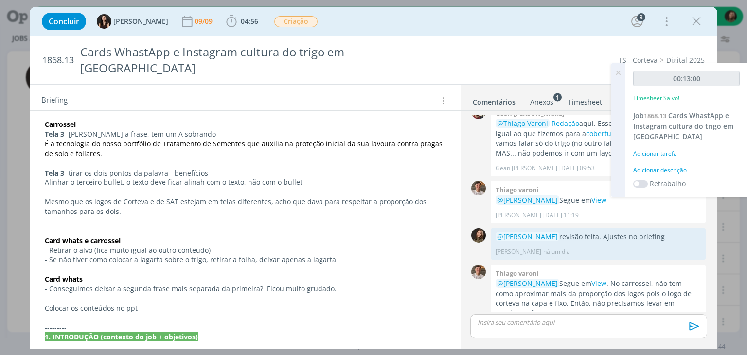
click at [656, 168] on div "Adicionar descrição" at bounding box center [686, 170] width 107 height 9
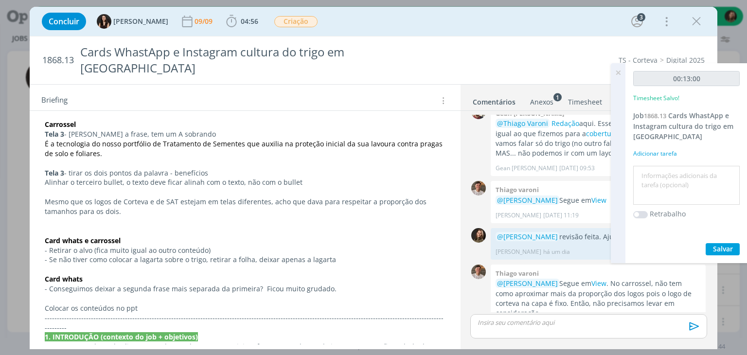
click at [649, 176] on textarea at bounding box center [687, 185] width 102 height 35
type textarea "revisão"
click at [716, 246] on span "Salvar" at bounding box center [723, 248] width 20 height 9
